Goal: Information Seeking & Learning: Learn about a topic

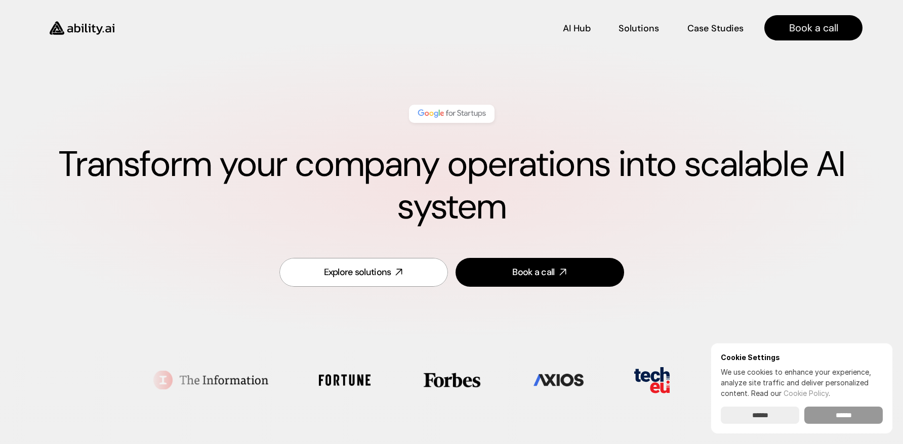
click at [854, 413] on input "******" at bounding box center [843, 415] width 78 height 17
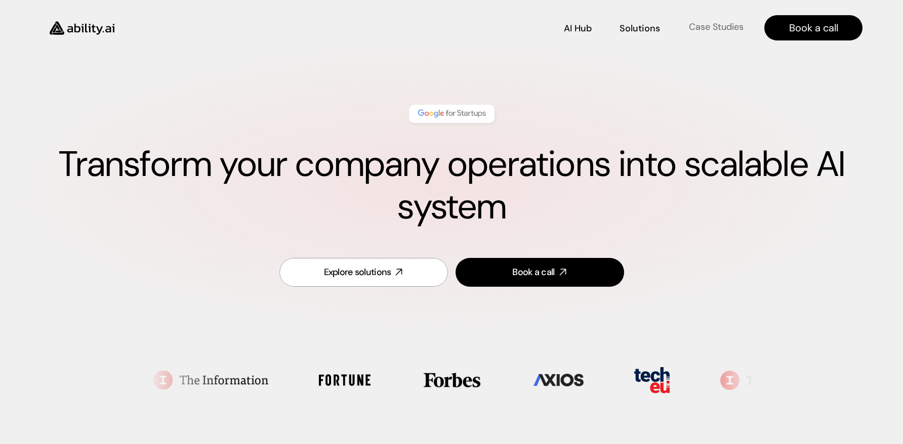
click at [717, 26] on p "Case Studies" at bounding box center [716, 27] width 55 height 13
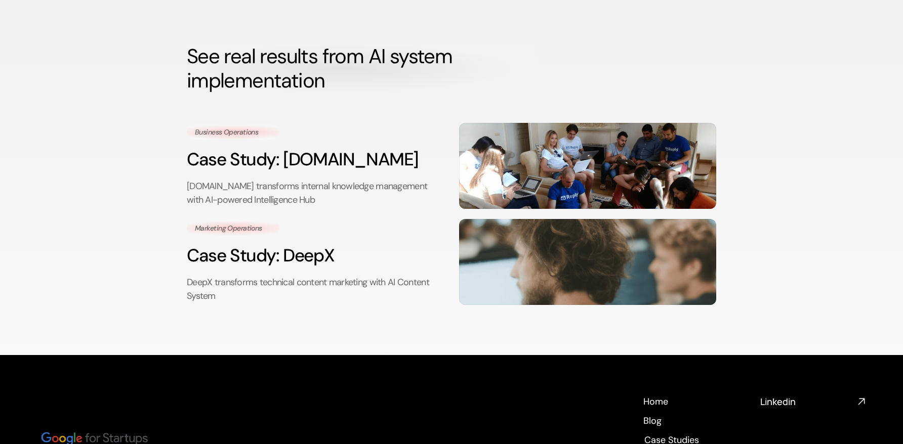
scroll to position [51, 0]
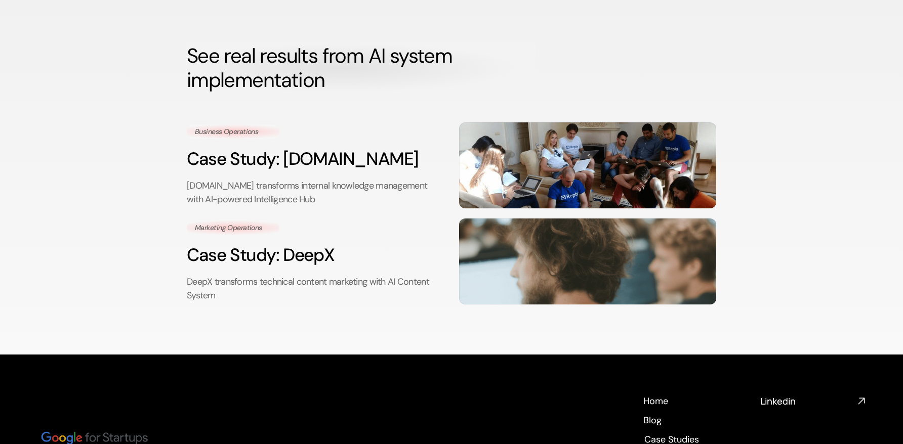
drag, startPoint x: 855, startPoint y: 241, endPoint x: 860, endPoint y: 258, distance: 17.2
click at [860, 258] on div "AI Hub AI Hub Solutions Solutions Case Studies Case Studies Book a call See rea…" at bounding box center [451, 297] width 903 height 696
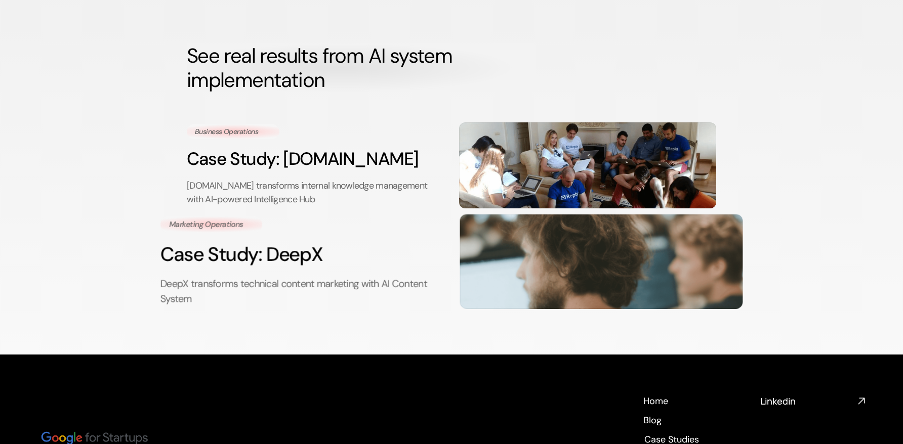
click at [295, 270] on div "Marketing Operations Case Study: DeepX DeepX transforms technical content marke…" at bounding box center [301, 261] width 283 height 91
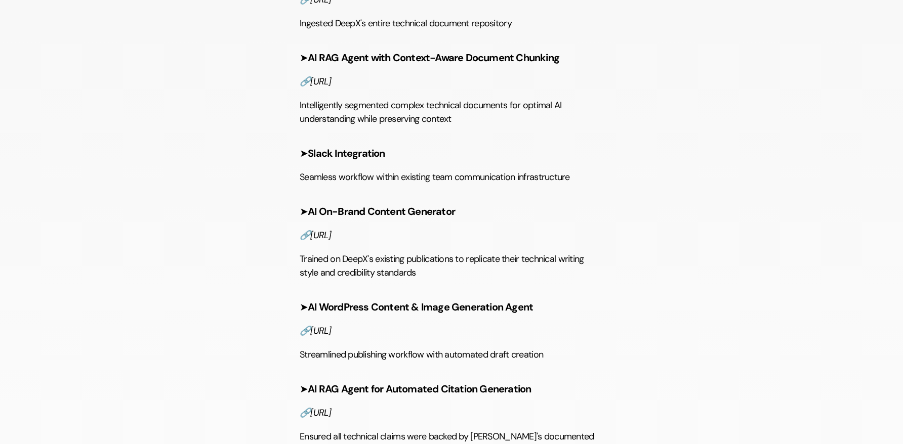
scroll to position [1315, 0]
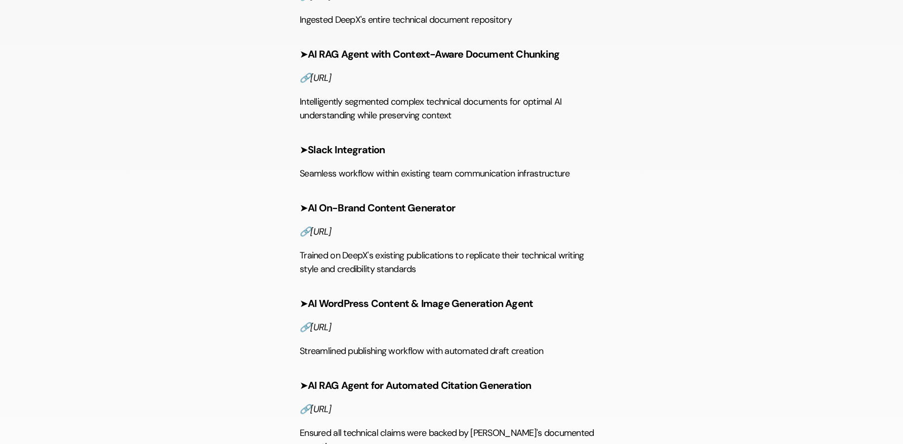
click at [338, 156] on strong "Slack Integration" at bounding box center [346, 149] width 77 height 13
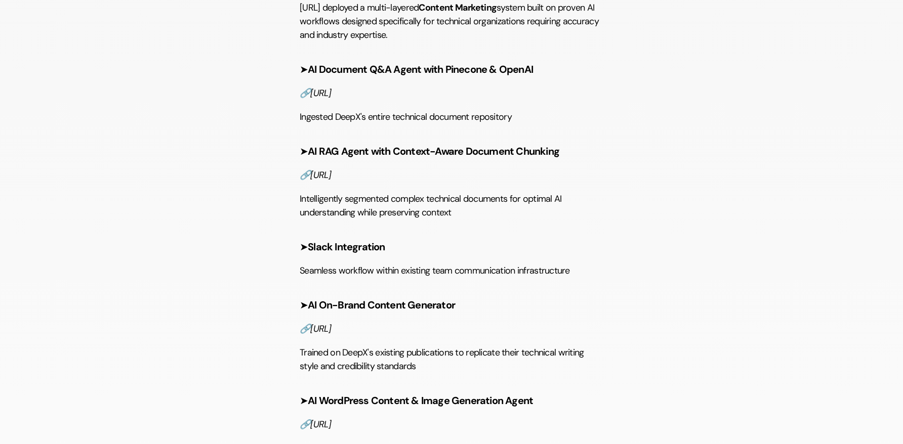
scroll to position [1214, 0]
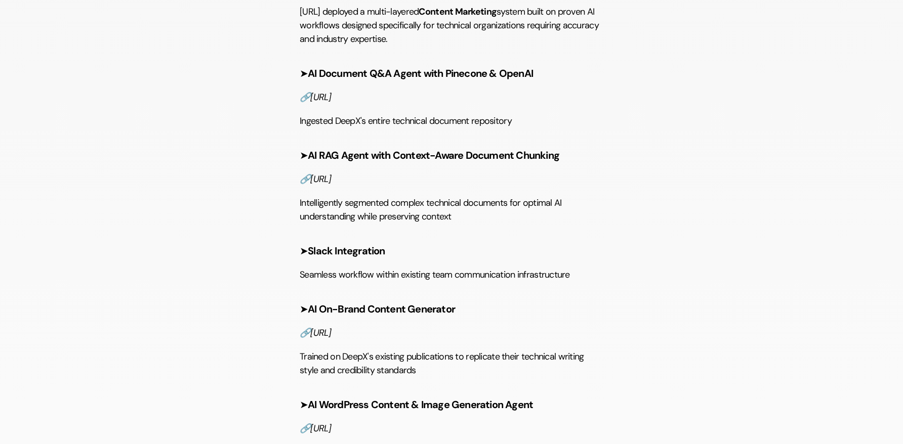
drag, startPoint x: 300, startPoint y: 38, endPoint x: 681, endPoint y: 194, distance: 412.1
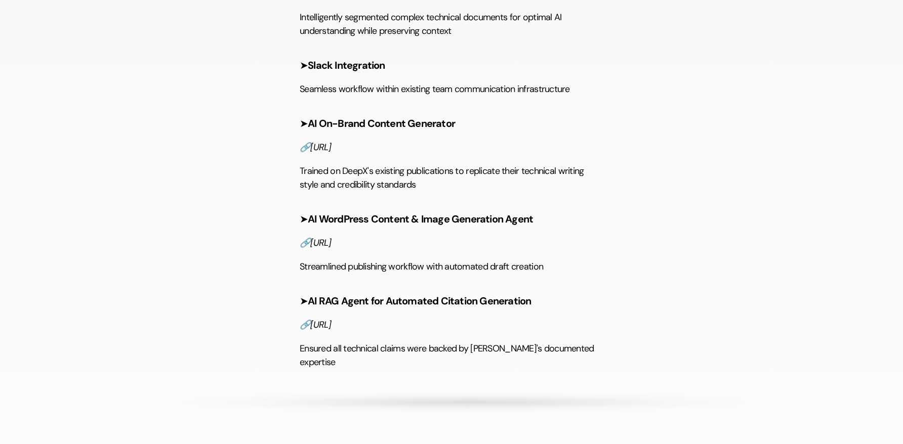
scroll to position [1366, 0]
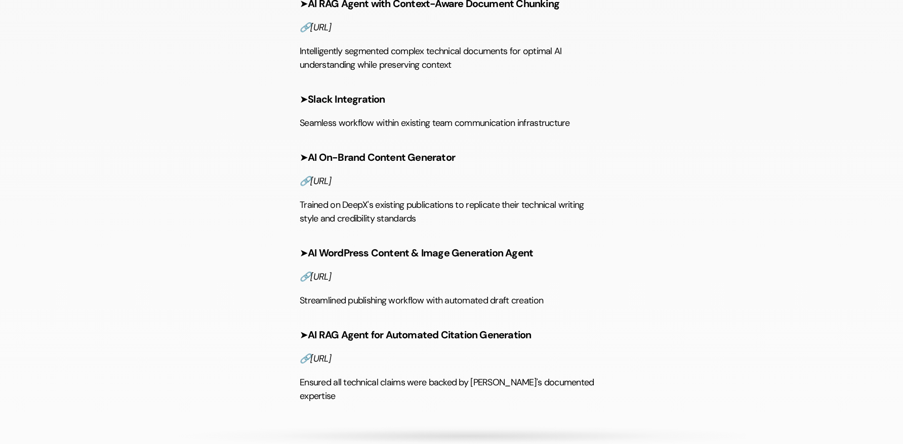
drag, startPoint x: 751, startPoint y: 288, endPoint x: 746, endPoint y: 331, distance: 43.4
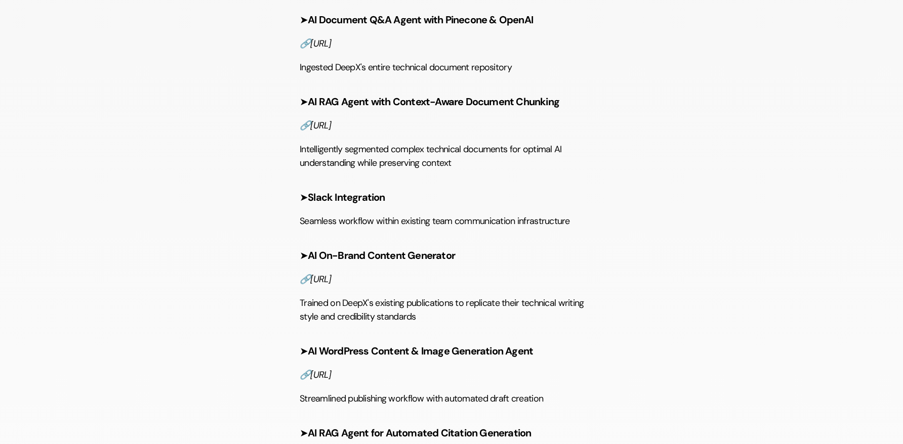
scroll to position [1315, 0]
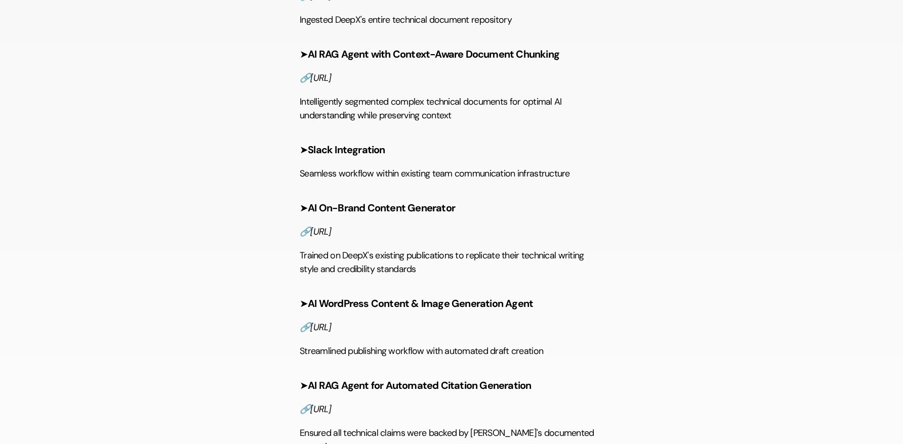
drag, startPoint x: 696, startPoint y: 276, endPoint x: 624, endPoint y: 277, distance: 71.3
drag, startPoint x: 626, startPoint y: 268, endPoint x: 637, endPoint y: 284, distance: 19.8
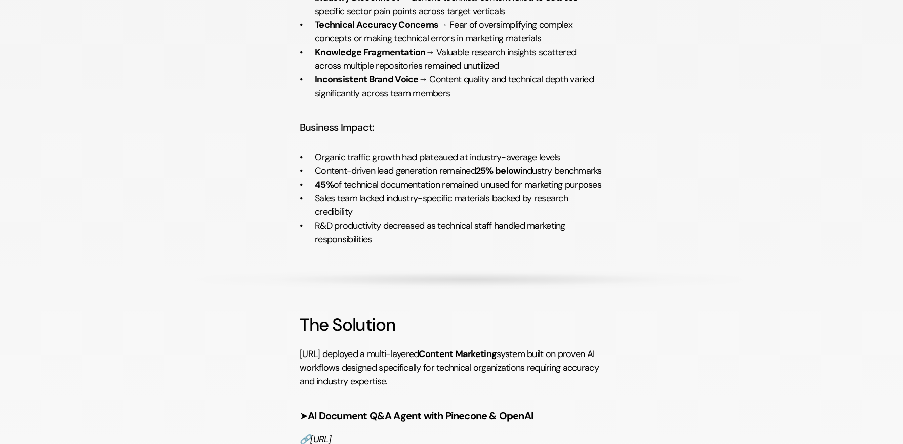
scroll to position [860, 0]
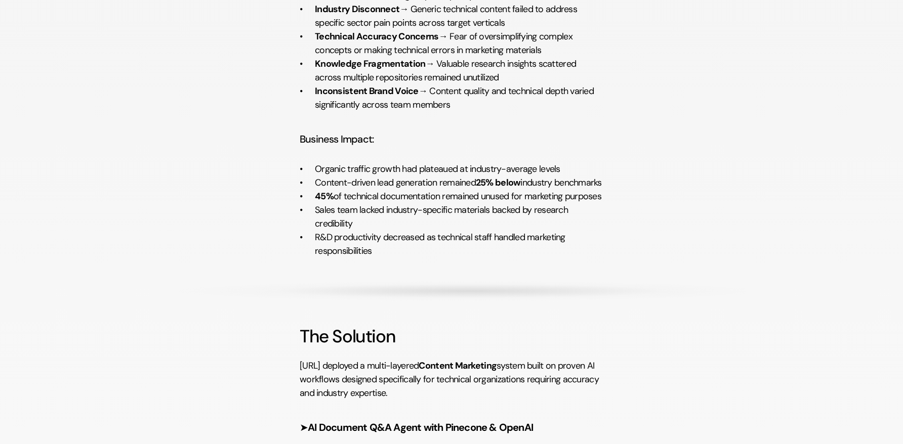
drag, startPoint x: 637, startPoint y: 280, endPoint x: 616, endPoint y: 243, distance: 42.6
click at [616, 243] on div "Marketing Operations DeepX transforms technical content marketing with AI Conte…" at bounding box center [451, 245] width 589 height 2071
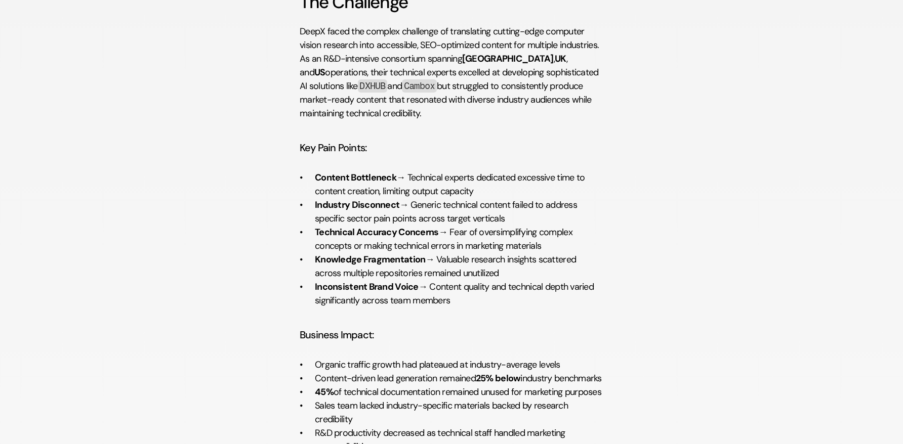
scroll to position [658, 0]
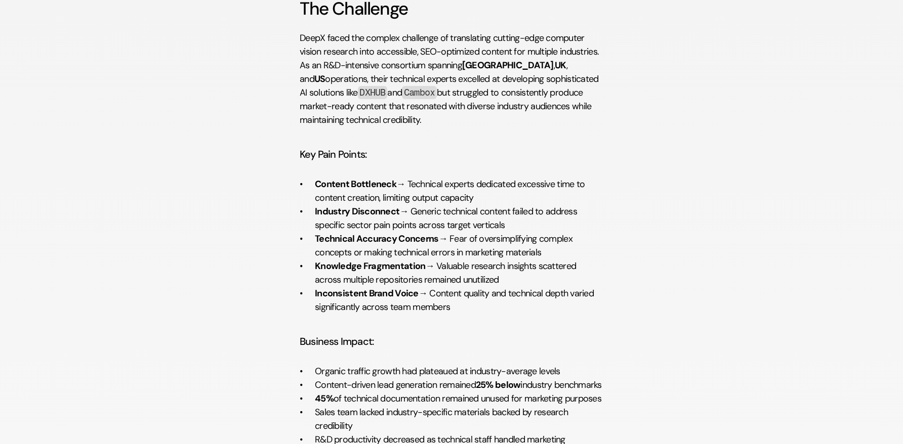
drag, startPoint x: 616, startPoint y: 243, endPoint x: 627, endPoint y: 308, distance: 65.7
click at [627, 308] on div "Marketing Operations DeepX transforms technical content marketing with AI Conte…" at bounding box center [451, 447] width 589 height 2071
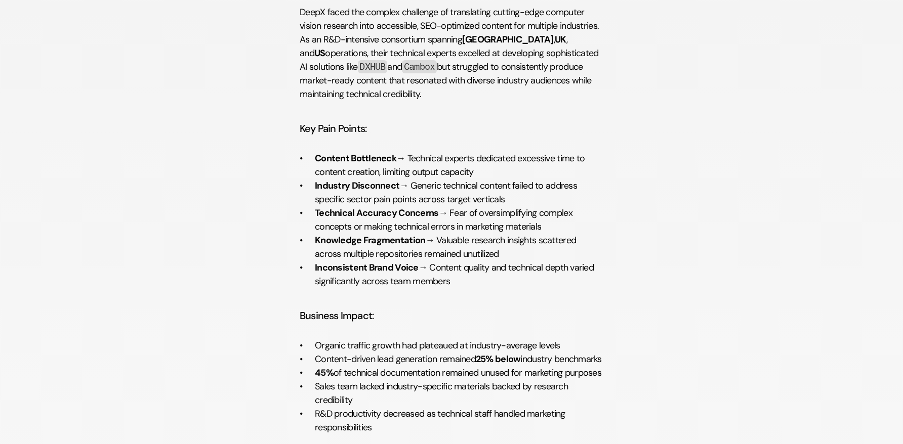
scroll to position [708, 0]
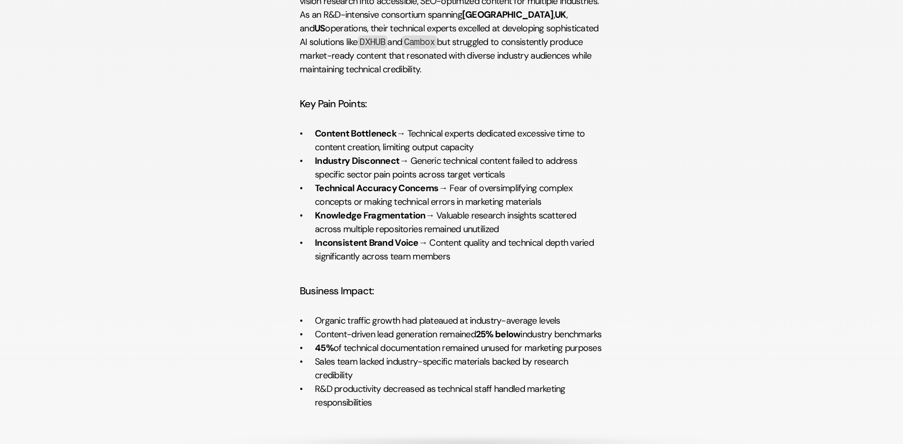
drag, startPoint x: 628, startPoint y: 302, endPoint x: 624, endPoint y: 314, distance: 13.3
click at [624, 314] on div "Marketing Operations DeepX transforms technical content marketing with AI Conte…" at bounding box center [451, 397] width 589 height 2071
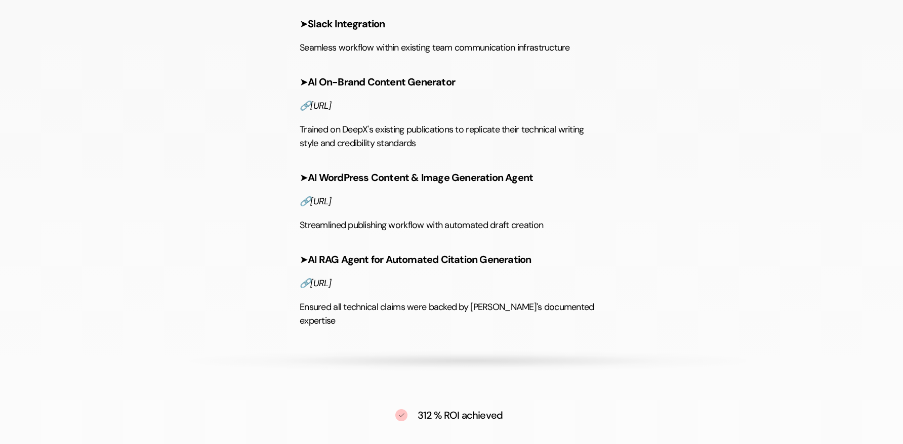
scroll to position [1417, 0]
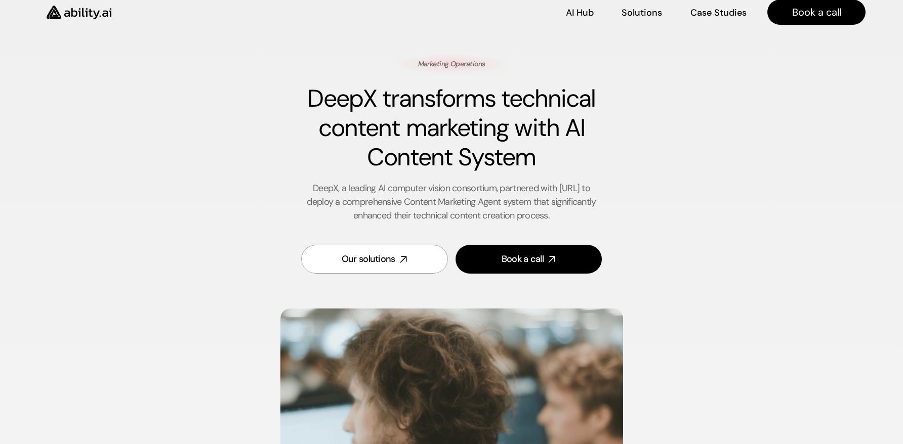
scroll to position [0, 0]
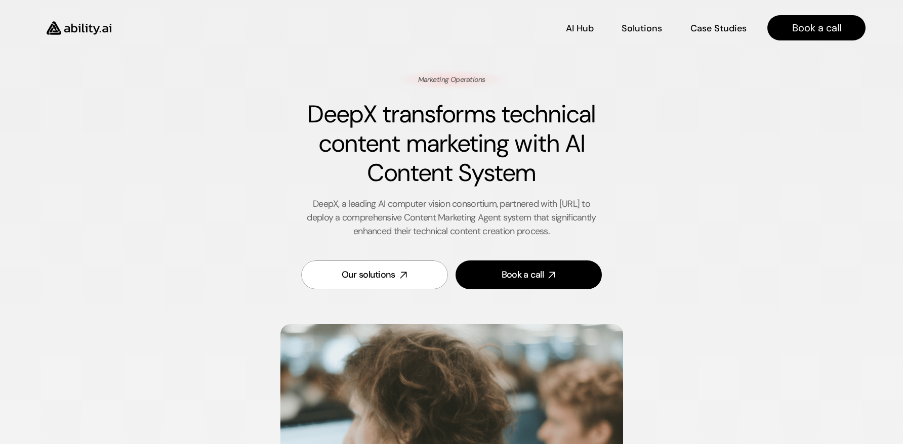
drag, startPoint x: 555, startPoint y: 233, endPoint x: 246, endPoint y: 199, distance: 311.0
click at [246, 199] on div "Marketing Operations DeepX transforms technical content marketing with AI Conte…" at bounding box center [451, 186] width 589 height 232
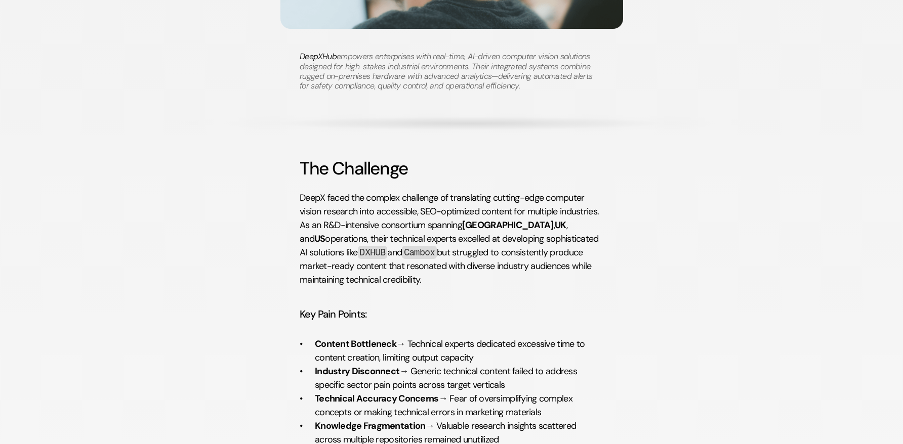
scroll to position [506, 0]
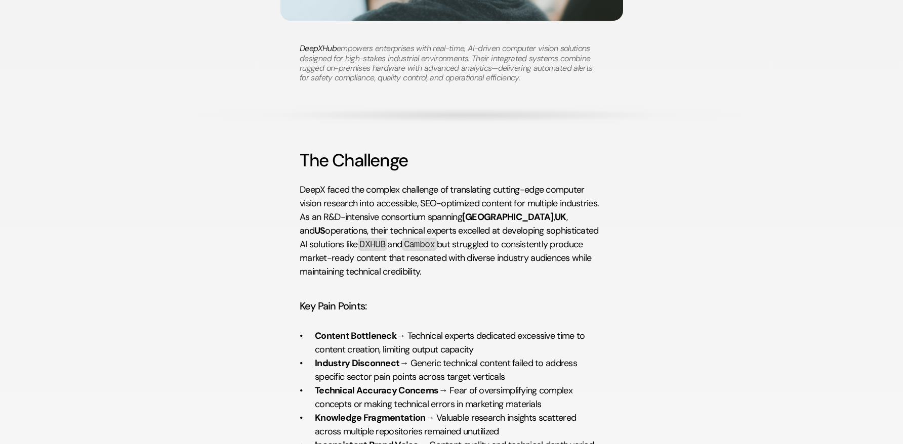
drag, startPoint x: 830, startPoint y: 13, endPoint x: 608, endPoint y: 166, distance: 270.1
